Goal: Information Seeking & Learning: Learn about a topic

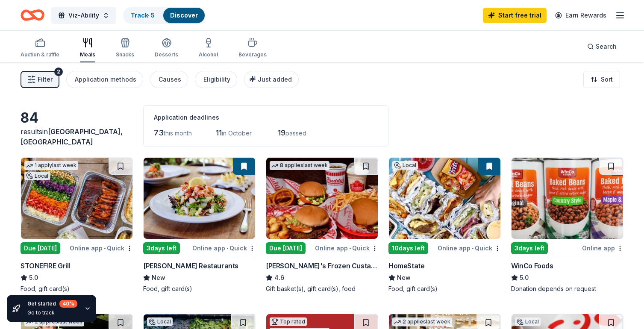
click at [434, 114] on div "84 results in [GEOGRAPHIC_DATA], [GEOGRAPHIC_DATA] Application deadlines 73 thi…" at bounding box center [322, 126] width 603 height 42
click at [157, 134] on span "73" at bounding box center [159, 132] width 10 height 9
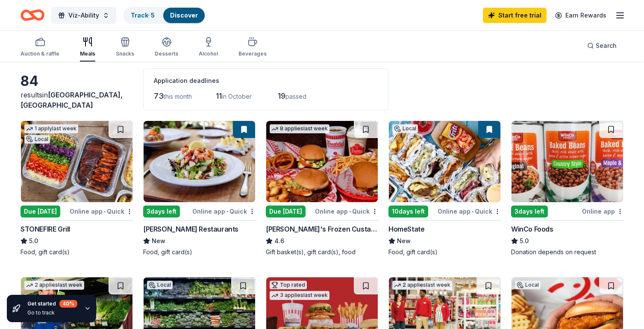
scroll to position [55, 0]
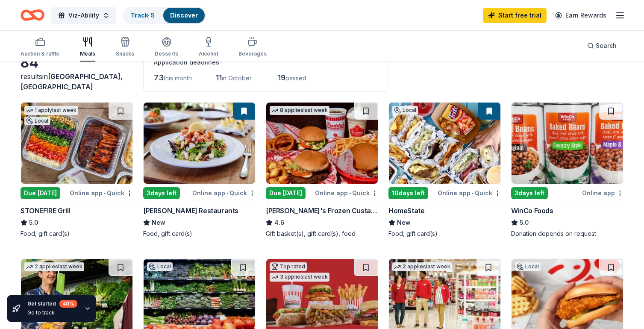
click at [85, 147] on img at bounding box center [77, 143] width 112 height 81
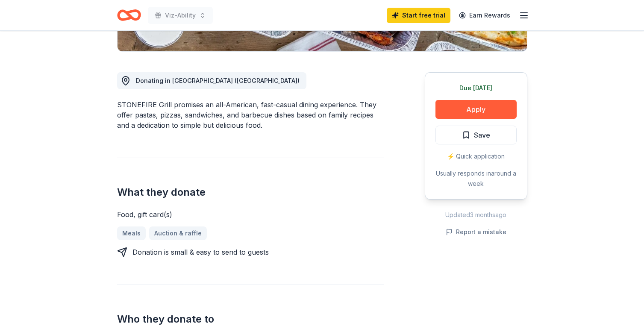
scroll to position [202, 0]
